Goal: Check status

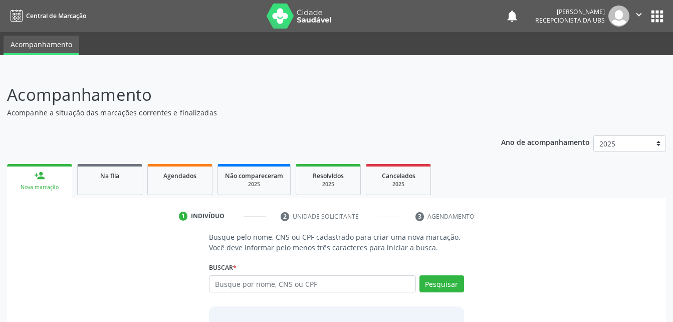
scroll to position [2, 0]
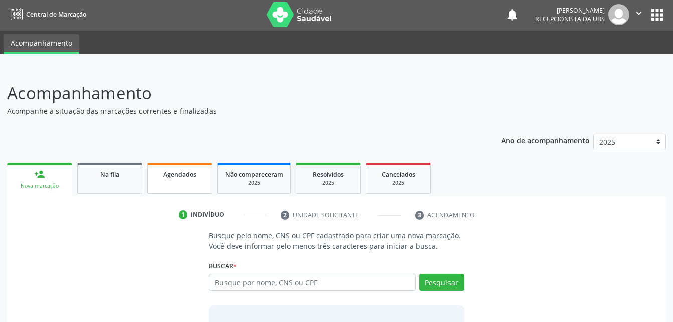
click at [178, 192] on link "Agendados" at bounding box center [179, 177] width 65 height 31
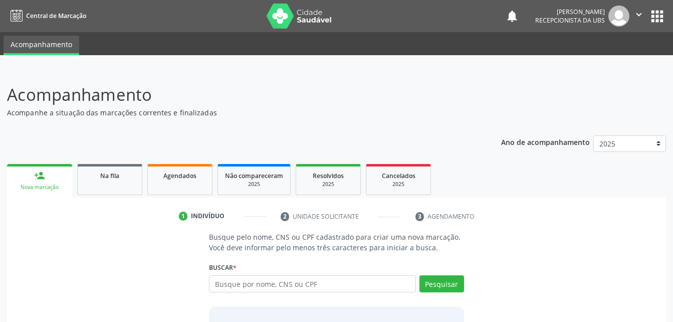
scroll to position [2, 0]
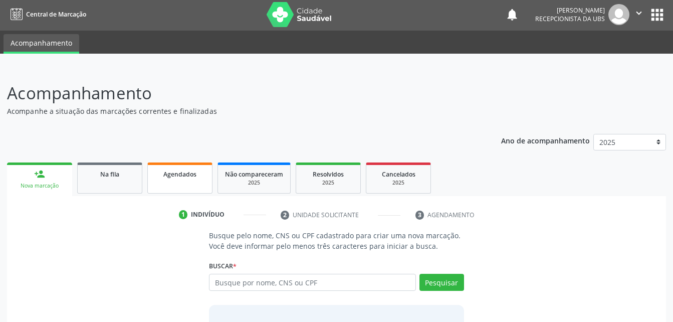
click at [184, 175] on span "Agendados" at bounding box center [179, 174] width 33 height 9
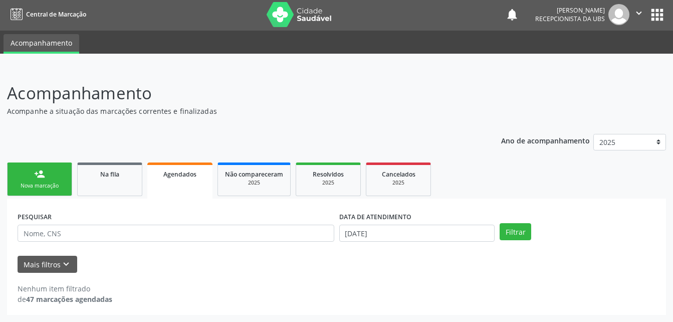
click at [641, 11] on icon "" at bounding box center [638, 13] width 11 height 11
click at [604, 57] on link "Sair" at bounding box center [613, 60] width 69 height 14
